Goal: Task Accomplishment & Management: Complete application form

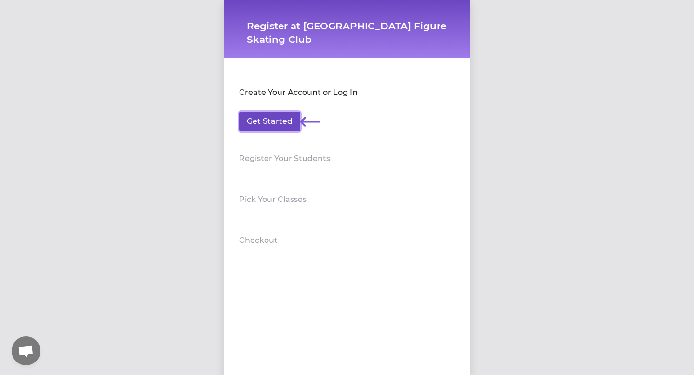
click at [286, 124] on button "Get Started" at bounding box center [269, 121] width 61 height 19
click at [319, 172] on section "Register Your Students" at bounding box center [347, 159] width 216 height 41
click at [276, 119] on button "Get Started" at bounding box center [269, 121] width 61 height 19
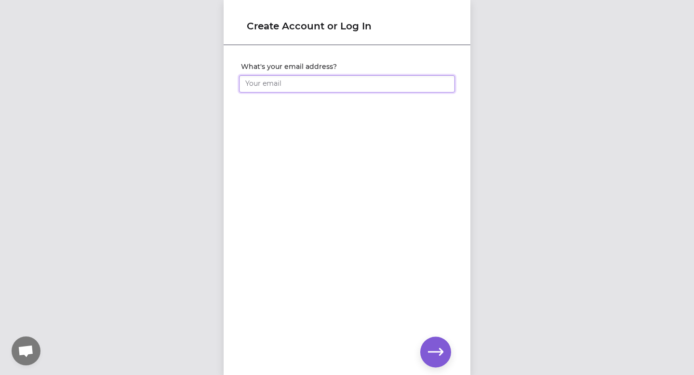
click at [293, 81] on input "What's your email address?" at bounding box center [347, 83] width 216 height 17
type input "[EMAIL_ADDRESS][DOMAIN_NAME]"
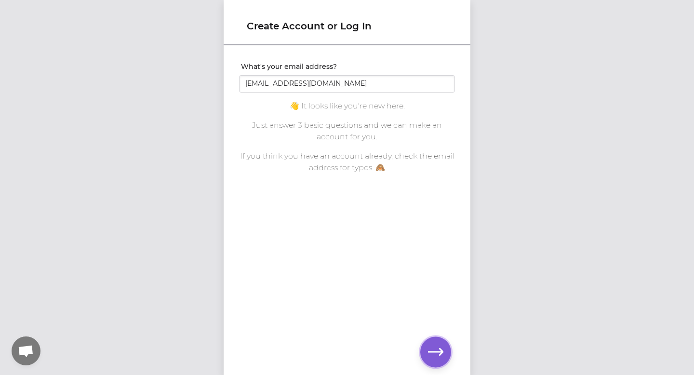
click at [439, 343] on button "button" at bounding box center [435, 351] width 31 height 31
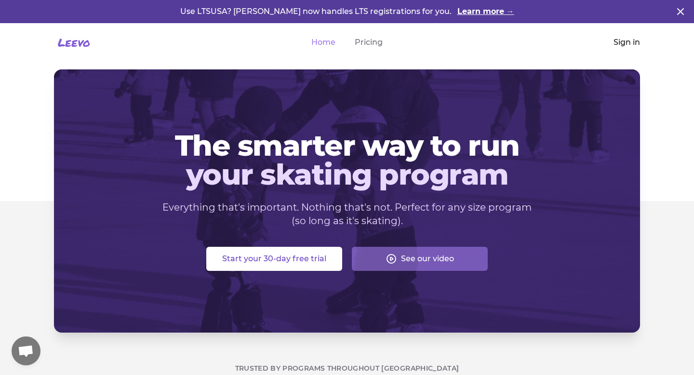
click at [631, 40] on link "Sign in" at bounding box center [627, 43] width 27 height 12
click at [457, 13] on link "Learn more →" at bounding box center [485, 12] width 57 height 12
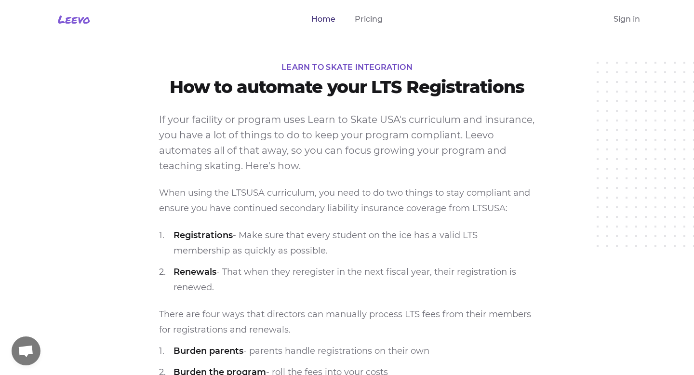
click at [328, 20] on link "Home" at bounding box center [323, 19] width 24 height 12
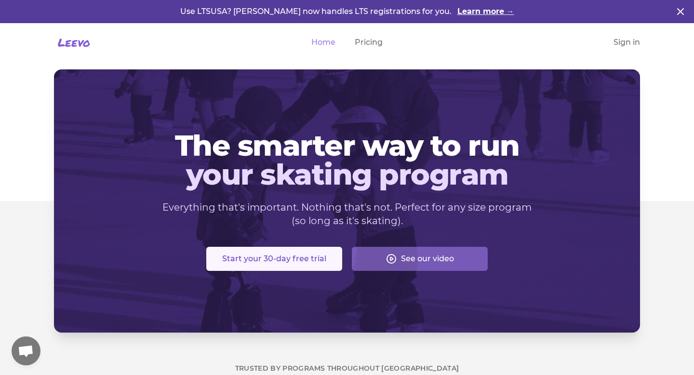
click at [304, 256] on button "Start your 30-day free trial" at bounding box center [274, 259] width 136 height 24
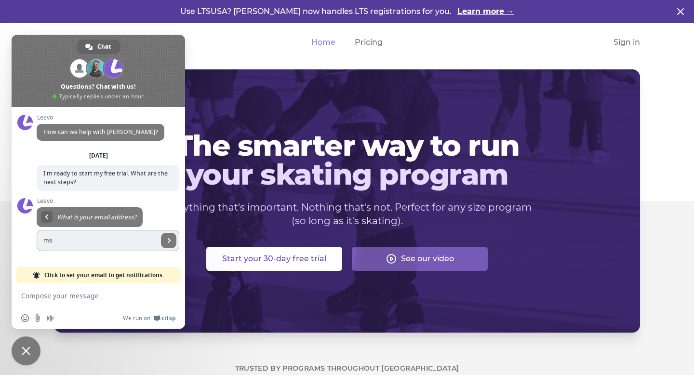
type input "[EMAIL_ADDRESS][DOMAIN_NAME]"
click at [172, 237] on span "Send" at bounding box center [168, 240] width 15 height 15
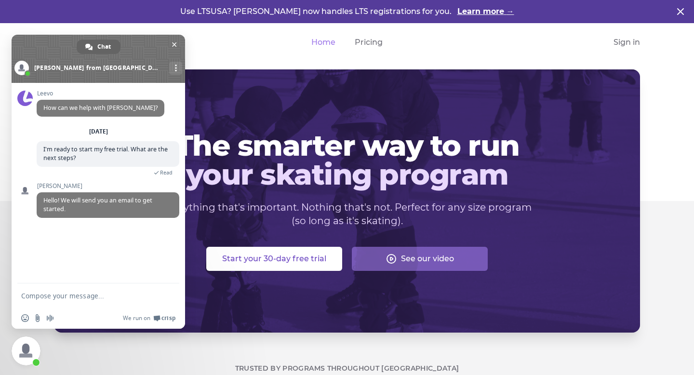
click at [81, 264] on div "Leevo How can we help with [PERSON_NAME]? [DATE] I'm ready to start my free tri…" at bounding box center [99, 183] width 174 height 201
click at [110, 302] on form at bounding box center [87, 296] width 133 height 26
click at [101, 292] on textarea "Compose your message..." at bounding box center [87, 296] width 133 height 9
type textarea "thank you"
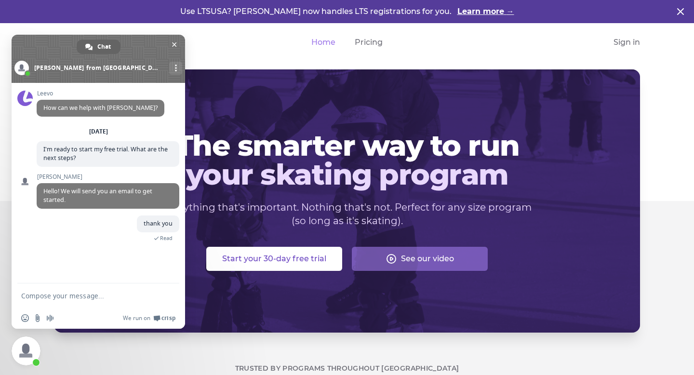
click at [107, 292] on textarea "Compose your message..." at bounding box center [87, 296] width 133 height 9
type textarea "ms.suarez418"
type textarea "2"
type textarea "@[DOMAIN_NAME]"
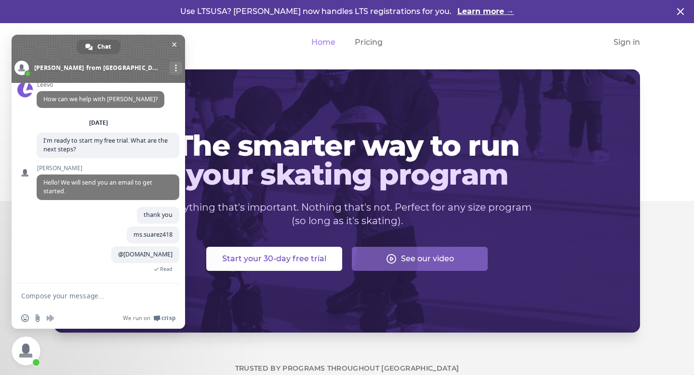
click at [81, 291] on form at bounding box center [87, 296] width 133 height 26
click at [80, 298] on textarea "Compose your message..." at bounding box center [87, 296] width 133 height 9
click at [175, 41] on span "Close chat" at bounding box center [174, 45] width 10 height 10
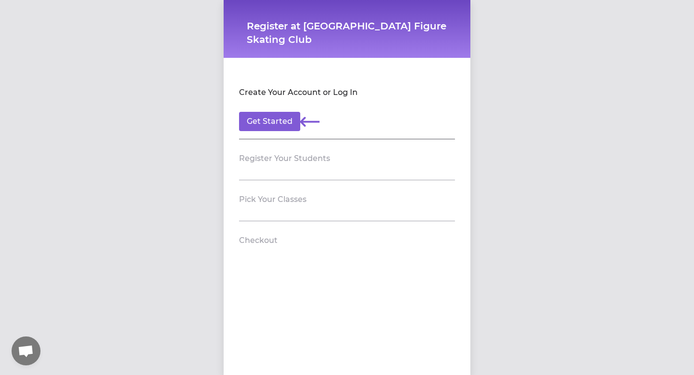
click at [335, 171] on section "Register Your Students" at bounding box center [347, 159] width 216 height 41
drag, startPoint x: 335, startPoint y: 171, endPoint x: 330, endPoint y: 178, distance: 8.0
click at [331, 176] on section "Register Your Students" at bounding box center [347, 159] width 216 height 41
click at [299, 189] on section "Pick Your Classes" at bounding box center [347, 200] width 216 height 41
click at [270, 246] on header "Checkout" at bounding box center [347, 240] width 216 height 15
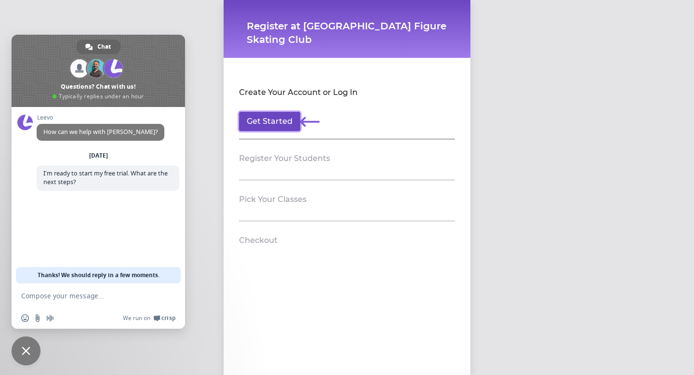
click at [273, 118] on button "Get Started" at bounding box center [269, 121] width 61 height 19
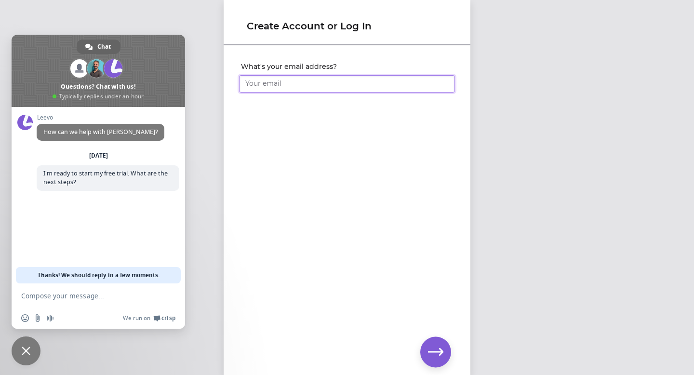
click at [283, 90] on input "What's your email address?" at bounding box center [347, 83] width 216 height 17
type input "[EMAIL_ADDRESS][DOMAIN_NAME]"
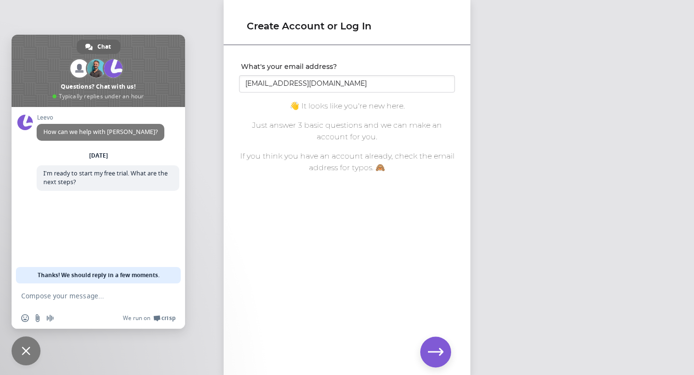
drag, startPoint x: 359, startPoint y: 56, endPoint x: 359, endPoint y: 63, distance: 6.7
click at [359, 56] on form "What's your email address? MS.SUAREZ418@YAHOO.COM You already have an account w…" at bounding box center [347, 114] width 216 height 120
click at [357, 133] on p "Just answer 3 basic questions and we can make an account for you." at bounding box center [347, 131] width 216 height 23
click at [341, 158] on p "If you think you have an account already, check the email address for typos. 🙈" at bounding box center [347, 161] width 216 height 23
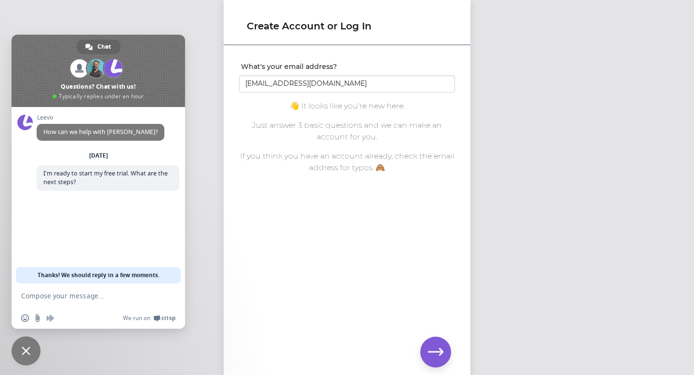
click at [428, 334] on div "What's your email address? MS.SUAREZ418@YAHOO.COM You already have an account w…" at bounding box center [347, 194] width 247 height 296
click at [428, 346] on icon "button" at bounding box center [435, 351] width 15 height 15
